Goal: Check status

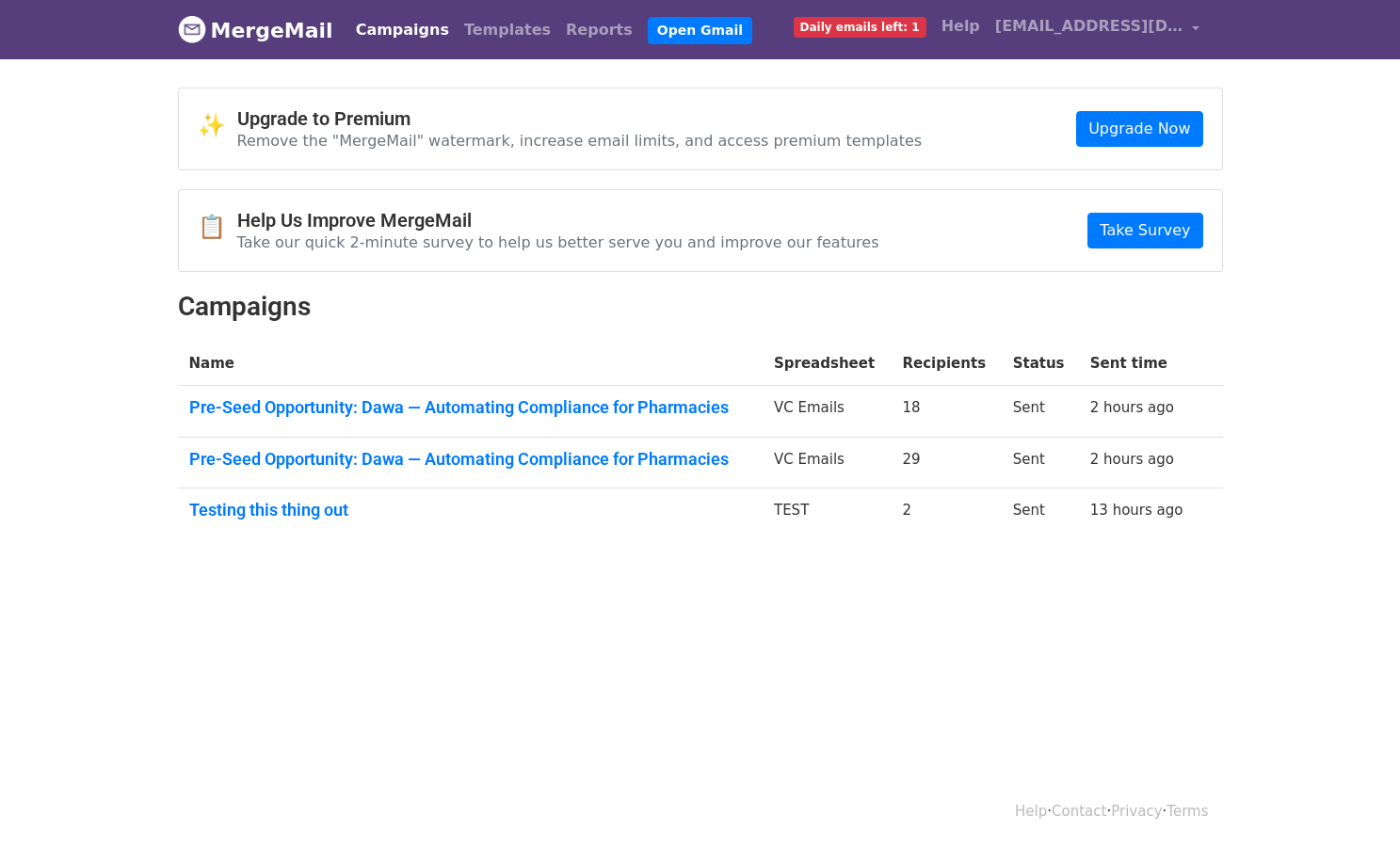
click at [373, 39] on link "Campaigns" at bounding box center [402, 30] width 108 height 38
drag, startPoint x: 0, startPoint y: 0, endPoint x: 385, endPoint y: 403, distance: 557.3
click at [385, 403] on link "Pre-Seed Opportunity: Dawa — Automating Compliance for Pharmacies" at bounding box center [471, 407] width 562 height 20
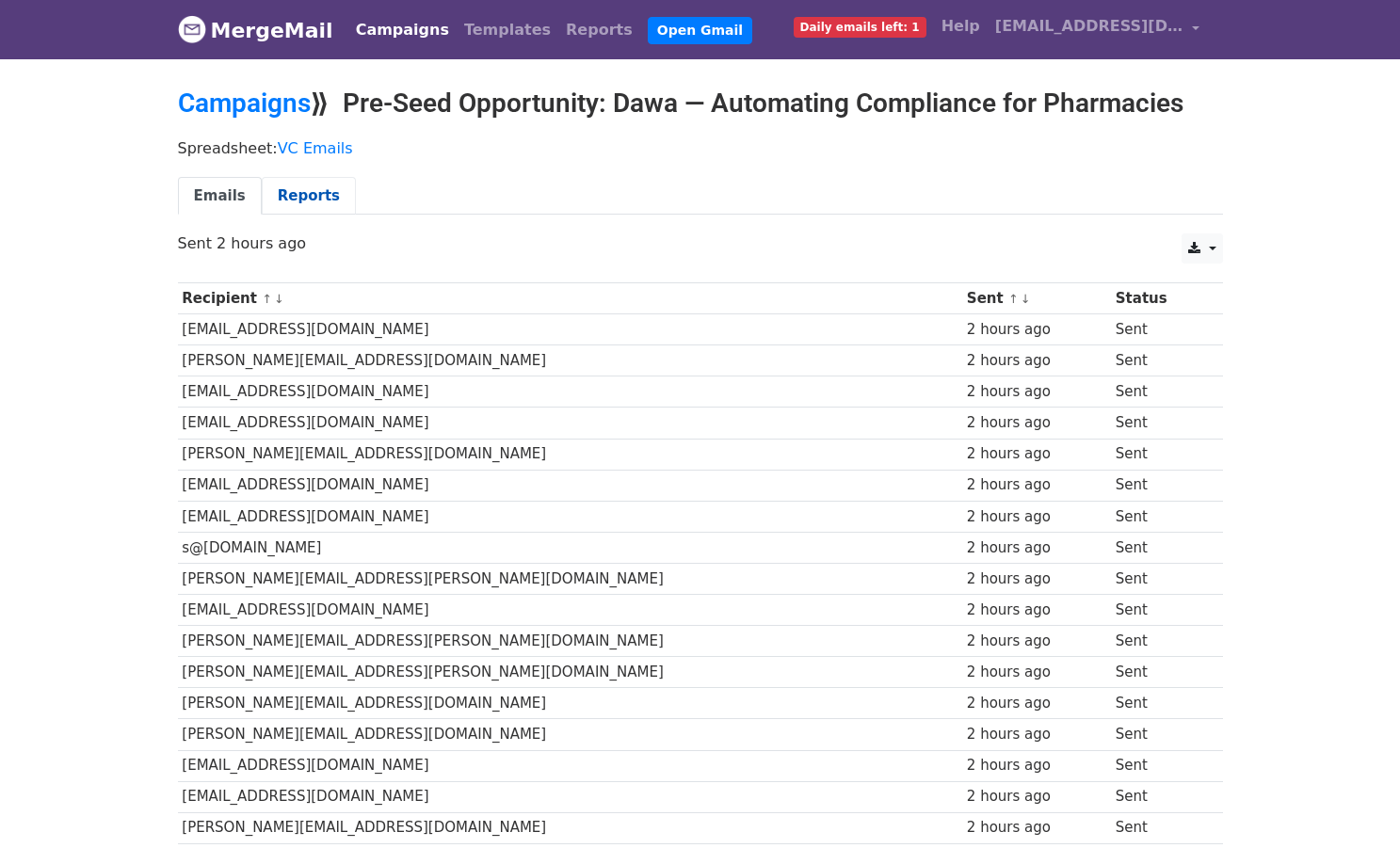
click at [312, 196] on link "Reports" at bounding box center [308, 196] width 94 height 39
